Goal: Task Accomplishment & Management: Manage account settings

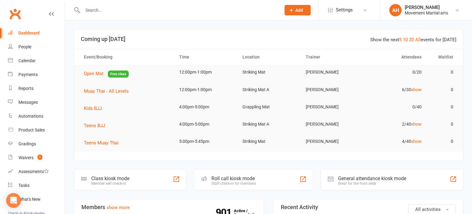
click at [163, 17] on div at bounding box center [175, 10] width 203 height 20
click at [166, 14] on input "text" at bounding box center [179, 10] width 196 height 9
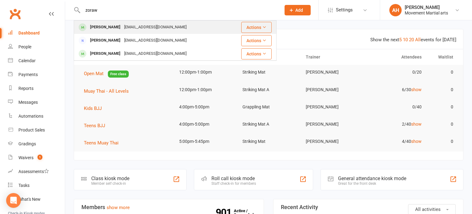
type input "zoraw"
click at [152, 30] on div "[EMAIL_ADDRESS][DOMAIN_NAME]" at bounding box center [155, 27] width 66 height 9
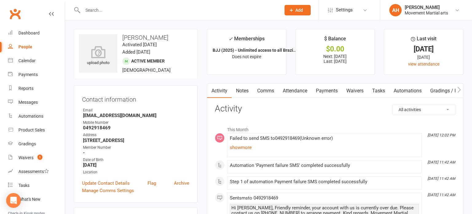
click at [335, 94] on link "Payments" at bounding box center [327, 91] width 30 height 14
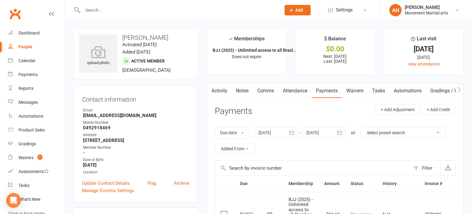
click at [220, 90] on link "Activity" at bounding box center [219, 91] width 25 height 14
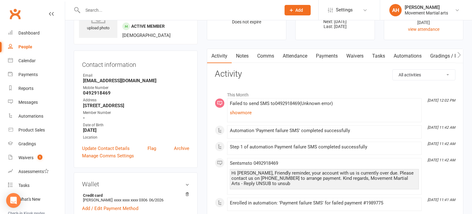
scroll to position [36, 0]
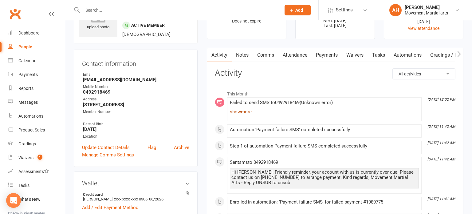
click at [239, 112] on link "show more" at bounding box center [324, 111] width 189 height 9
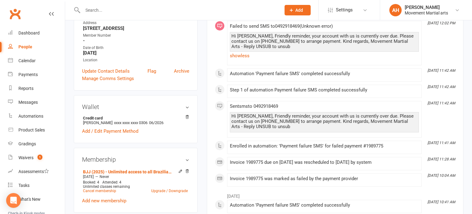
scroll to position [0, 0]
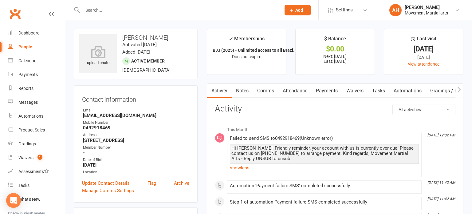
click at [181, 14] on input "text" at bounding box center [179, 10] width 196 height 9
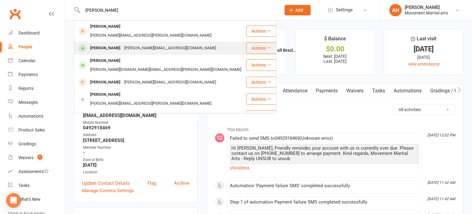
type input "[PERSON_NAME]"
click at [161, 44] on div "[PERSON_NAME][EMAIL_ADDRESS][DOMAIN_NAME]" at bounding box center [170, 48] width 96 height 9
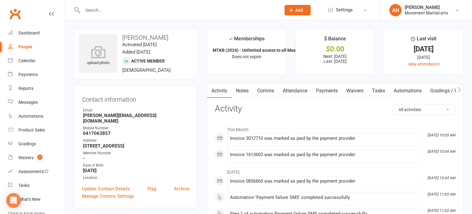
click at [320, 92] on link "Payments" at bounding box center [327, 91] width 30 height 14
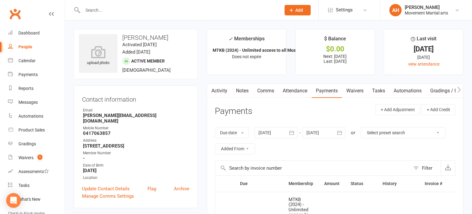
click at [221, 12] on input "text" at bounding box center [179, 10] width 196 height 9
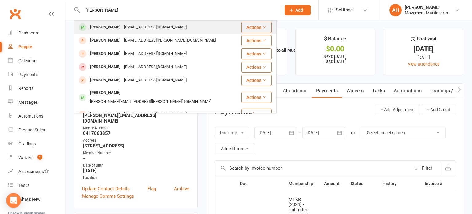
type input "[PERSON_NAME]"
click at [182, 31] on div "[PERSON_NAME] [EMAIL_ADDRESS][DOMAIN_NAME]" at bounding box center [157, 27] width 166 height 13
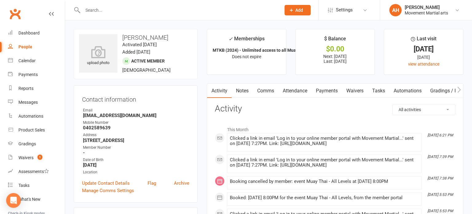
click at [326, 95] on link "Payments" at bounding box center [327, 91] width 30 height 14
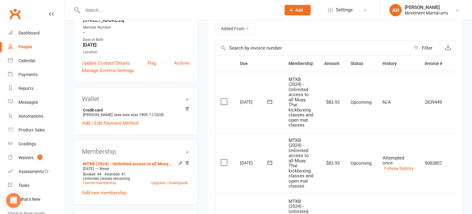
scroll to position [7, 0]
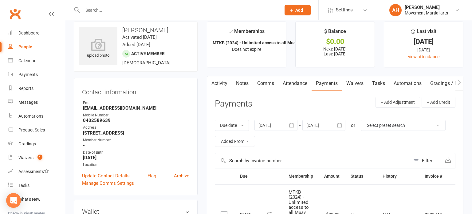
click at [182, 6] on input "text" at bounding box center [179, 10] width 196 height 9
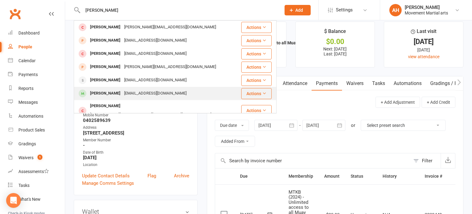
type input "[PERSON_NAME]"
click at [156, 95] on div "[EMAIL_ADDRESS][DOMAIN_NAME]" at bounding box center [155, 93] width 66 height 9
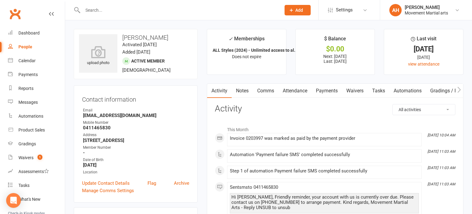
click at [331, 93] on link "Payments" at bounding box center [327, 91] width 30 height 14
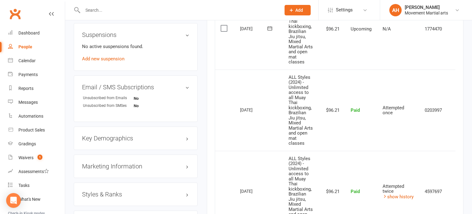
scroll to position [366, 0]
click at [238, 8] on input "text" at bounding box center [179, 10] width 196 height 9
type input "[PERSON_NAME]"
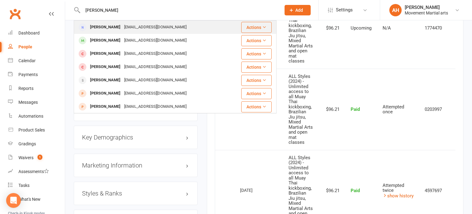
type input "[PERSON_NAME]"
click at [164, 27] on div "[EMAIL_ADDRESS][DOMAIN_NAME]" at bounding box center [155, 27] width 66 height 9
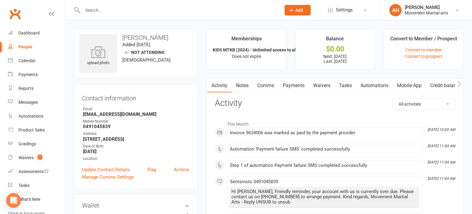
click at [296, 86] on link "Payments" at bounding box center [293, 85] width 30 height 14
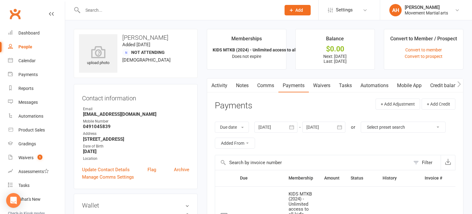
click at [172, 13] on input "text" at bounding box center [179, 10] width 196 height 9
type input "changtelle"
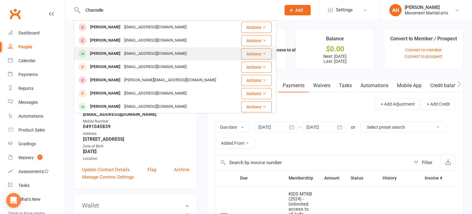
type input "Chantelle"
click at [139, 55] on div "[EMAIL_ADDRESS][DOMAIN_NAME]" at bounding box center [155, 53] width 66 height 9
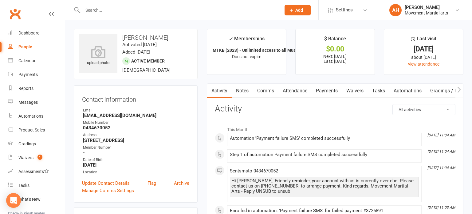
click at [331, 91] on link "Payments" at bounding box center [327, 91] width 30 height 14
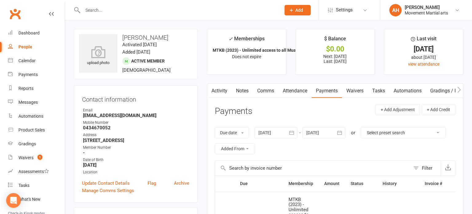
click at [156, 11] on input "text" at bounding box center [179, 10] width 196 height 9
type input "[PERSON_NAME]"
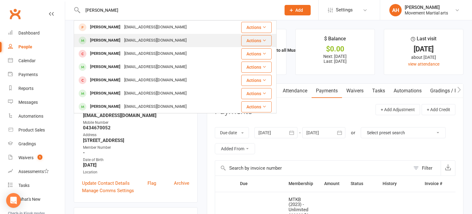
type input "[PERSON_NAME]"
click at [119, 43] on div "[PERSON_NAME]" at bounding box center [105, 40] width 34 height 9
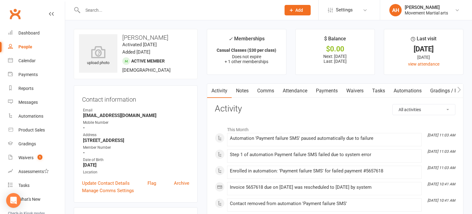
click at [333, 94] on link "Payments" at bounding box center [327, 91] width 30 height 14
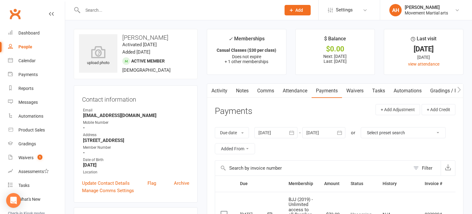
click at [282, 133] on div at bounding box center [276, 132] width 43 height 11
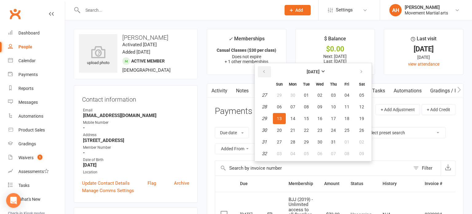
click at [264, 73] on icon "button" at bounding box center [264, 71] width 4 height 5
click at [282, 97] on button "01" at bounding box center [279, 94] width 13 height 11
type input "[DATE]"
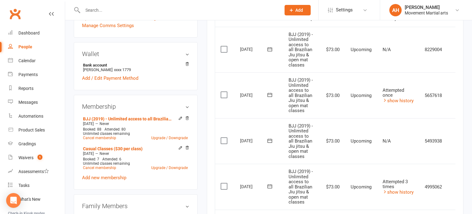
scroll to position [165, 0]
click at [105, 138] on link "Cancel membership" at bounding box center [99, 137] width 33 height 4
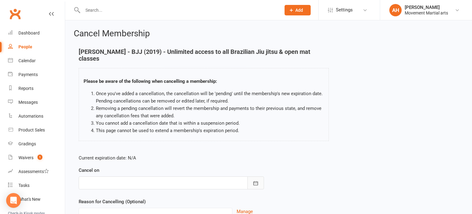
click at [258, 180] on icon "button" at bounding box center [256, 183] width 6 height 6
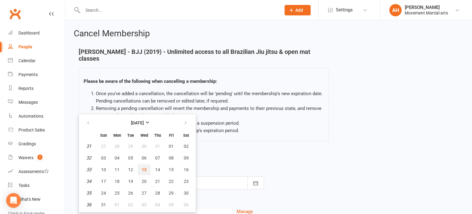
click at [144, 170] on span "13" at bounding box center [144, 169] width 5 height 5
type input "[DATE]"
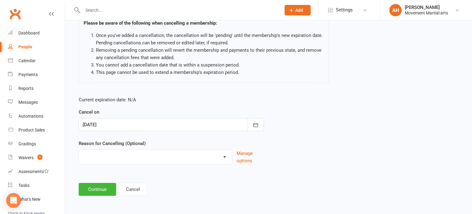
scroll to position [57, 0]
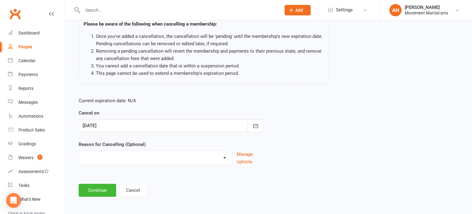
click at [142, 158] on select "Busy/Work Cooling off Financial Holiday Injury Lost interest Moving Upgrade/Dow…" at bounding box center [155, 157] width 153 height 12
select select "2"
click at [79, 151] on select "Busy/Work Cooling off Financial Holiday Injury Lost interest Moving Upgrade/Dow…" at bounding box center [155, 157] width 153 height 12
click at [101, 191] on button "Continue" at bounding box center [97, 190] width 37 height 13
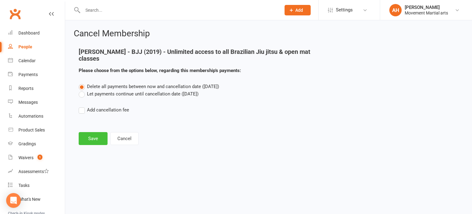
click at [95, 140] on button "Save" at bounding box center [93, 138] width 29 height 13
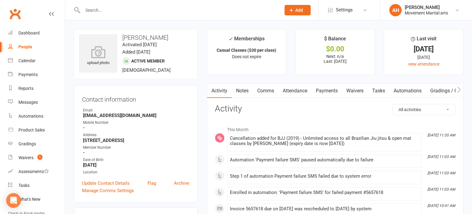
click at [201, 12] on input "text" at bounding box center [179, 10] width 196 height 9
type input "t"
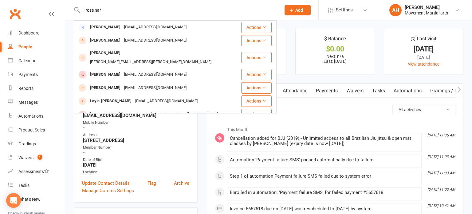
type input "rose nar"
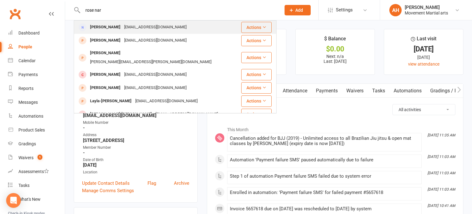
click at [124, 25] on div "[EMAIL_ADDRESS][DOMAIN_NAME]" at bounding box center [155, 27] width 66 height 9
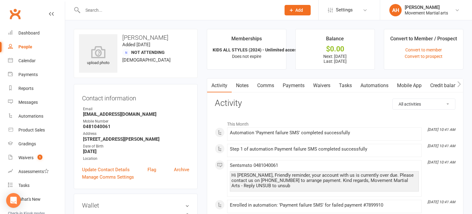
click at [295, 85] on link "Payments" at bounding box center [293, 85] width 30 height 14
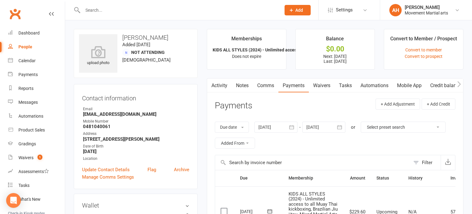
click at [169, 14] on div at bounding box center [175, 10] width 203 height 20
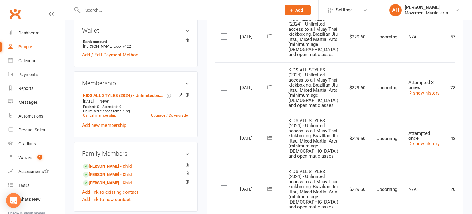
scroll to position [187, 0]
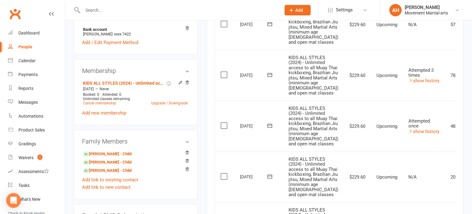
click at [124, 10] on input "text" at bounding box center [179, 10] width 196 height 9
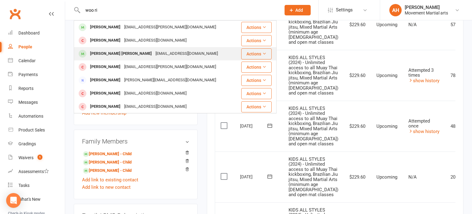
type input "woo ri"
click at [156, 47] on td "[PERSON_NAME] [PERSON_NAME] [PERSON_NAME][EMAIL_ADDRESS][DOMAIN_NAME]" at bounding box center [156, 53] width 165 height 13
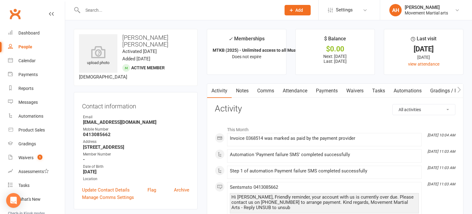
click at [330, 89] on link "Payments" at bounding box center [327, 91] width 30 height 14
